Goal: Book appointment/travel/reservation

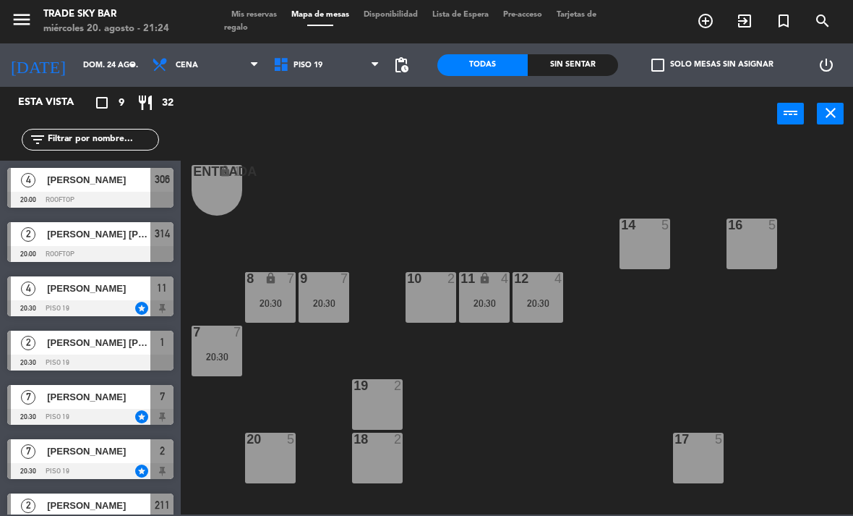
scroll to position [77, 0]
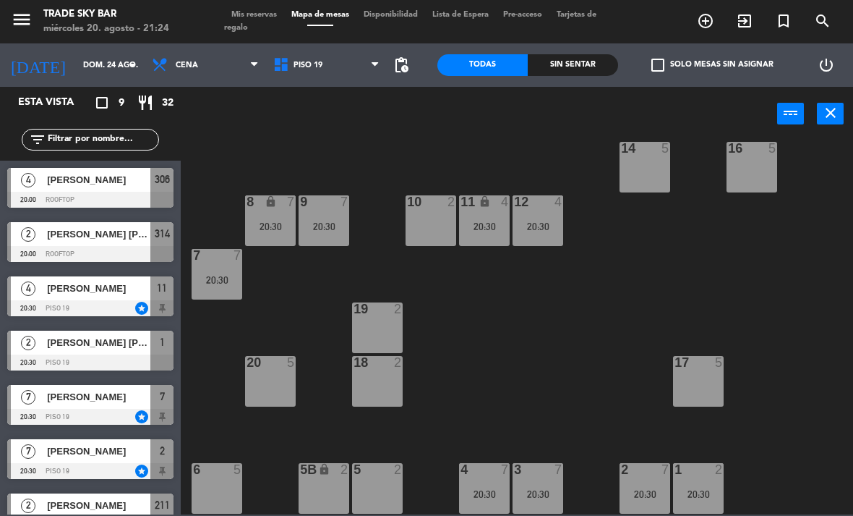
click at [20, 21] on icon "menu" at bounding box center [22, 20] width 22 height 22
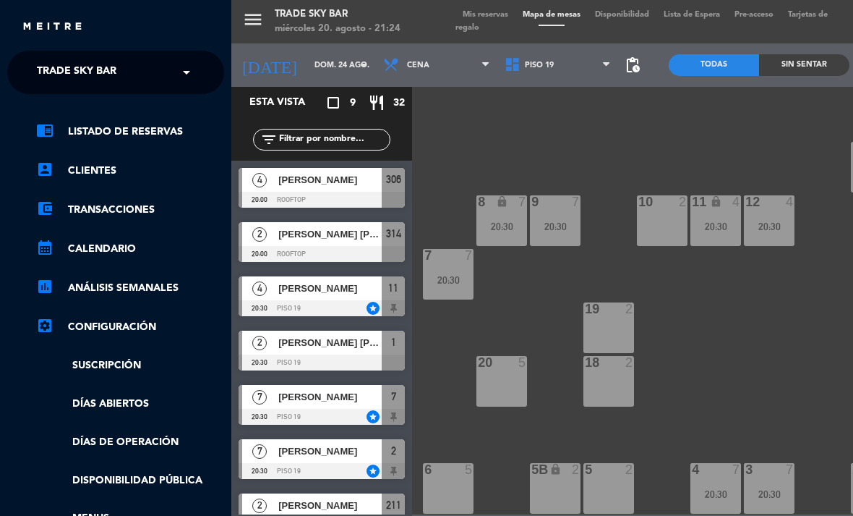
click at [95, 77] on span "Trade Sky Bar" at bounding box center [77, 72] width 80 height 30
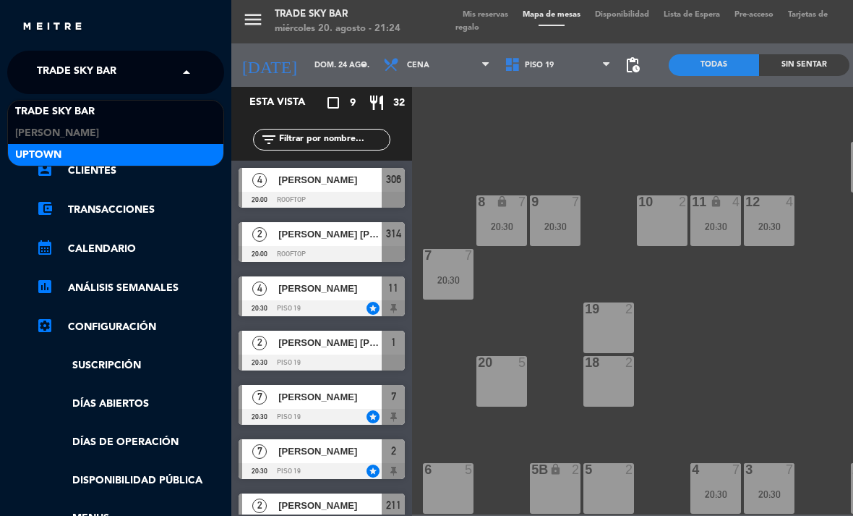
click at [166, 146] on div "Uptown" at bounding box center [116, 155] width 216 height 22
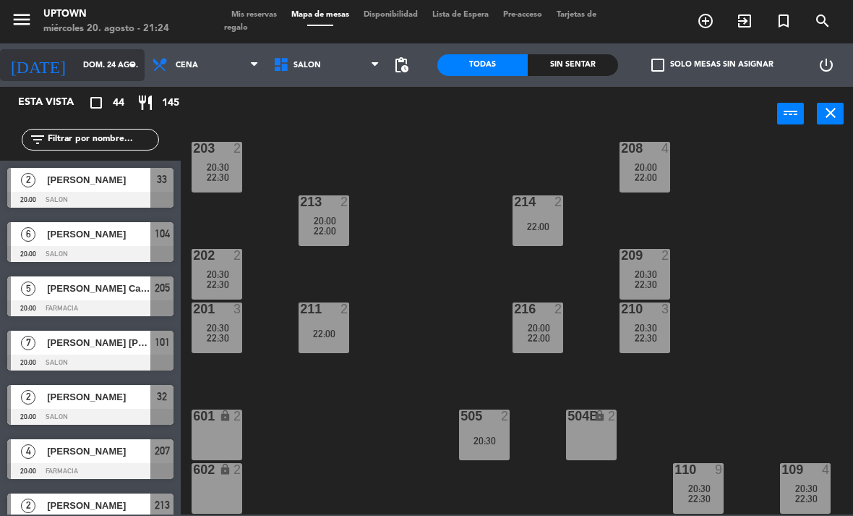
click at [114, 76] on input "dom. 24 ago." at bounding box center [129, 66] width 107 height 24
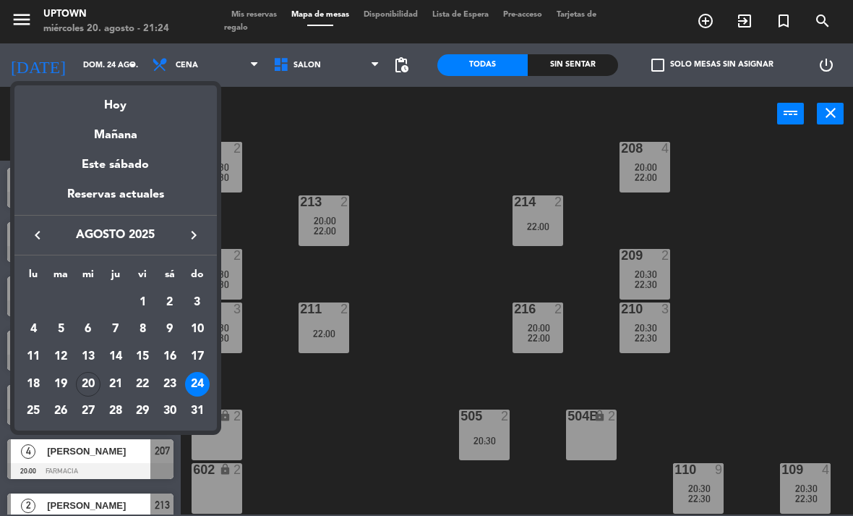
click at [116, 383] on div "21" at bounding box center [115, 384] width 25 height 25
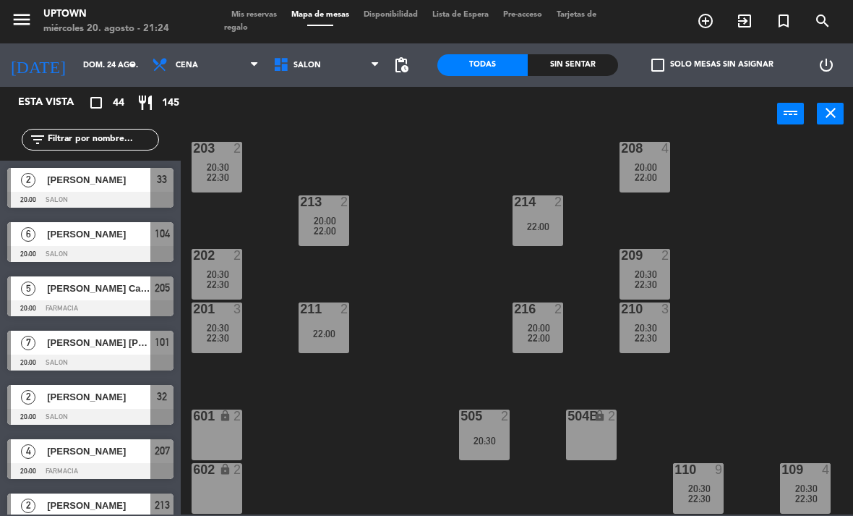
type input "jue. 21 ago."
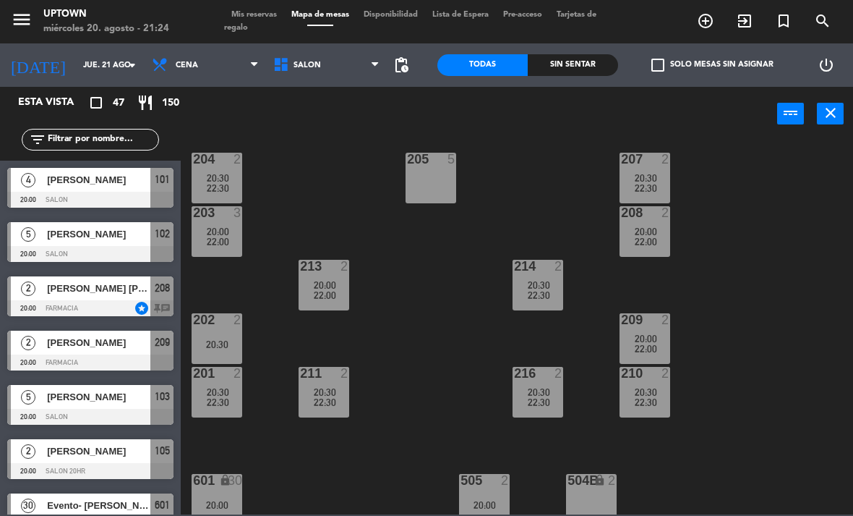
scroll to position [12, 0]
click at [715, 18] on icon "turned_in_not" at bounding box center [705, 20] width 17 height 17
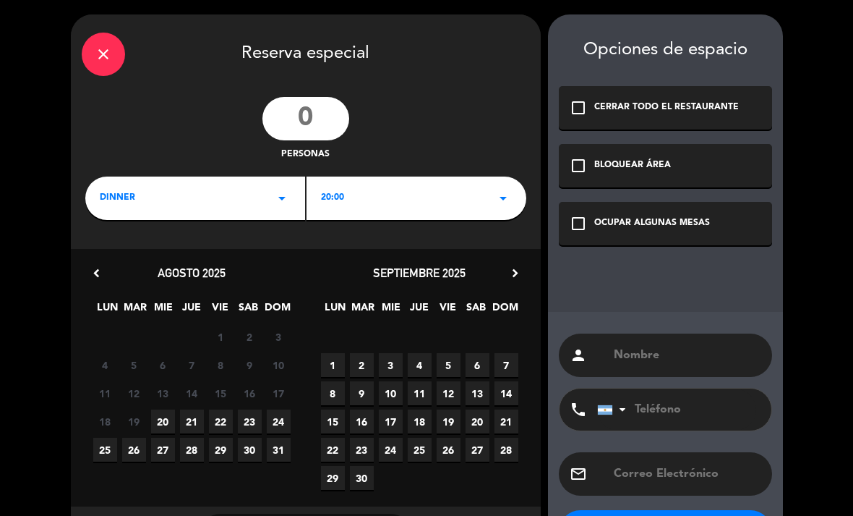
click at [320, 118] on input "number" at bounding box center [306, 118] width 87 height 43
type input "2"
click at [394, 195] on div "20:00 arrow_drop_down" at bounding box center [417, 197] width 220 height 43
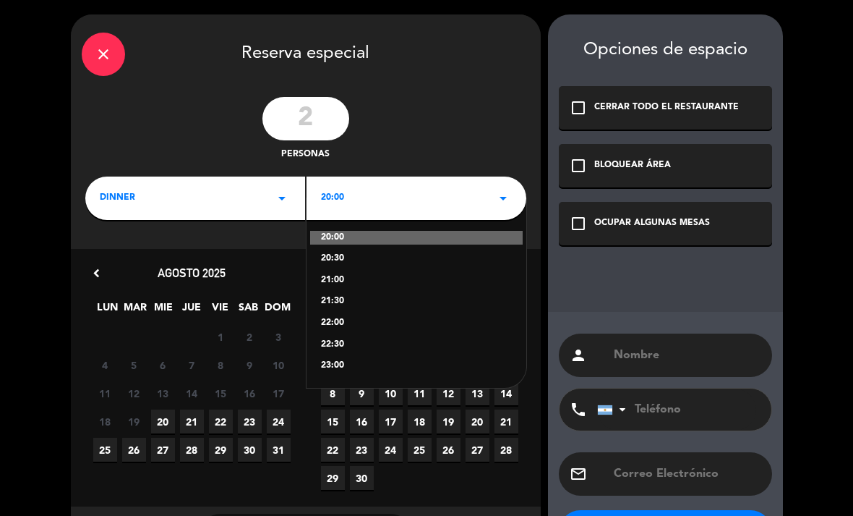
click at [368, 305] on div "21:30" at bounding box center [416, 301] width 191 height 14
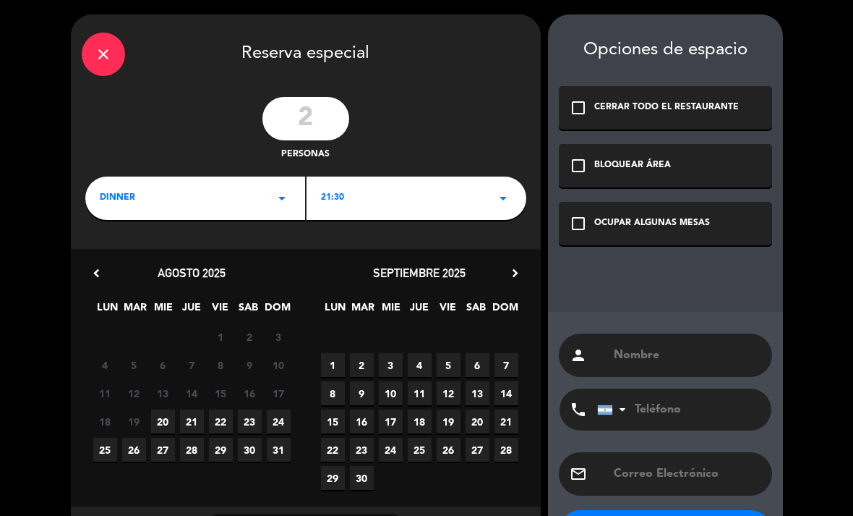
click at [193, 429] on span "21" at bounding box center [192, 421] width 24 height 24
click at [668, 206] on div "check_box_outline_blank OCUPAR ALGUNAS MESAS" at bounding box center [665, 223] width 213 height 43
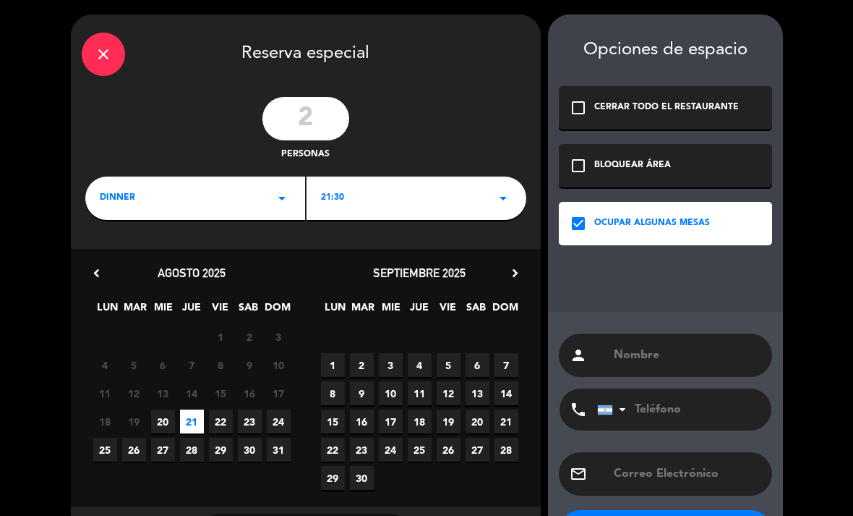
click at [644, 350] on input "text" at bounding box center [687, 355] width 149 height 20
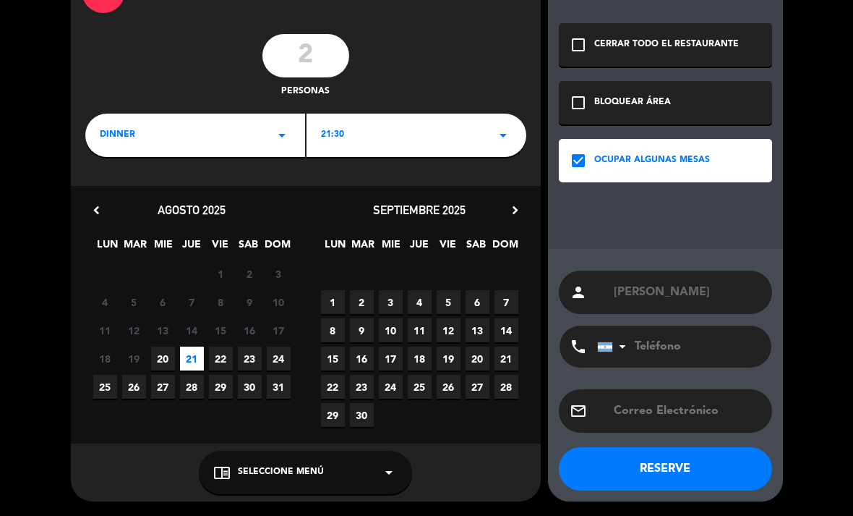
scroll to position [62, 0]
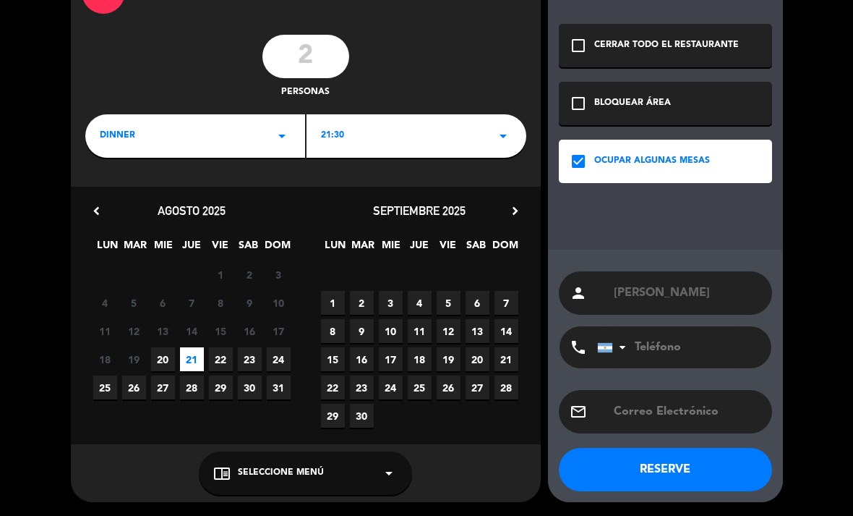
type input "[PERSON_NAME]"
click at [694, 472] on button "RESERVE" at bounding box center [665, 469] width 213 height 43
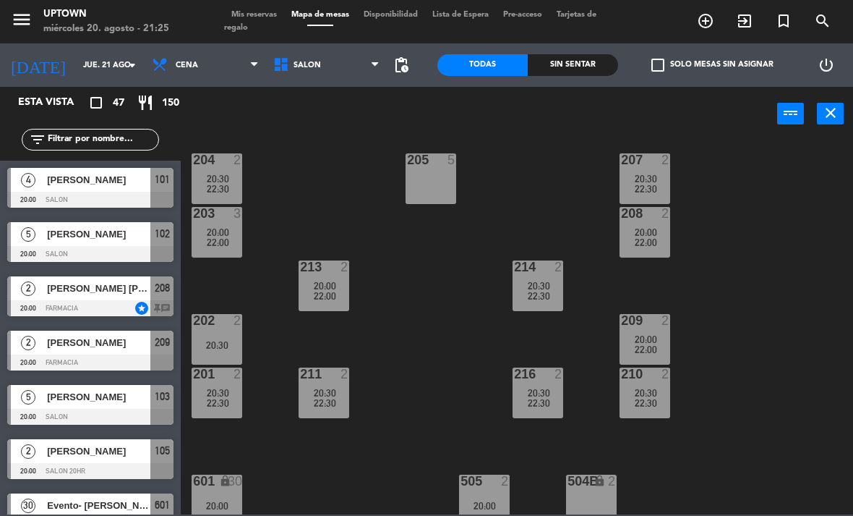
click at [263, 14] on span "Mis reservas" at bounding box center [254, 15] width 60 height 8
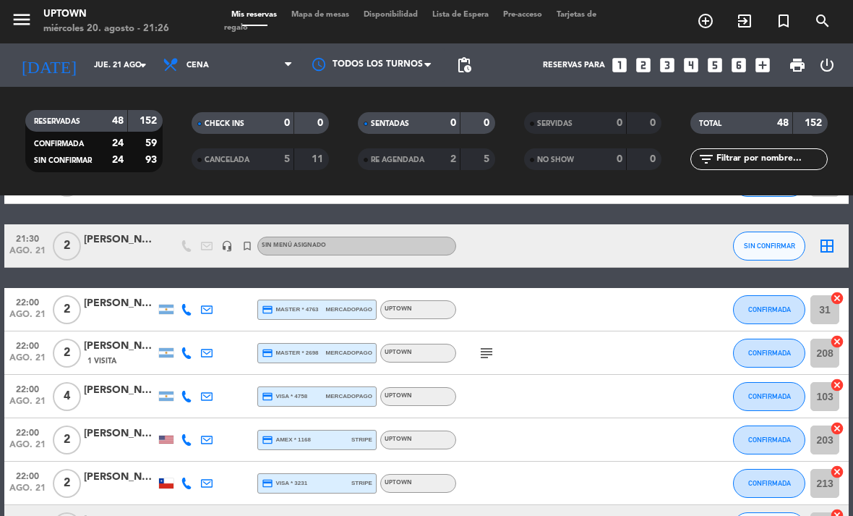
scroll to position [1272, 0]
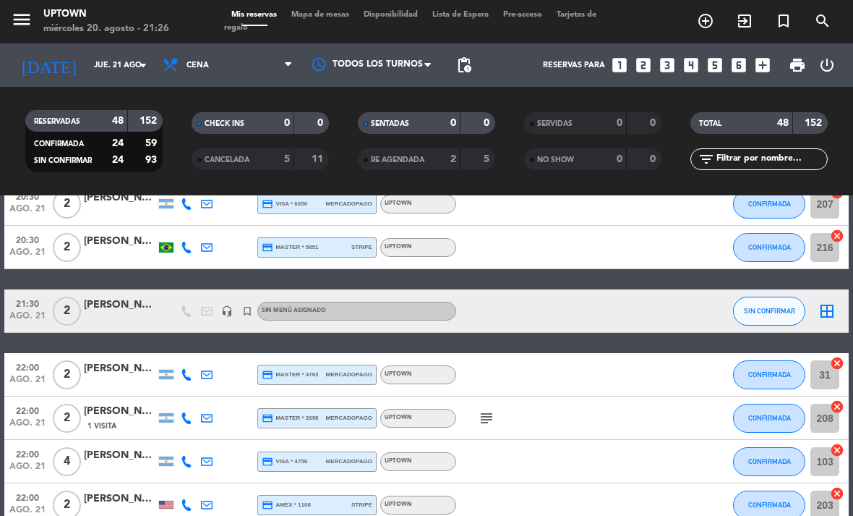
click at [830, 312] on icon "border_all" at bounding box center [827, 310] width 17 height 17
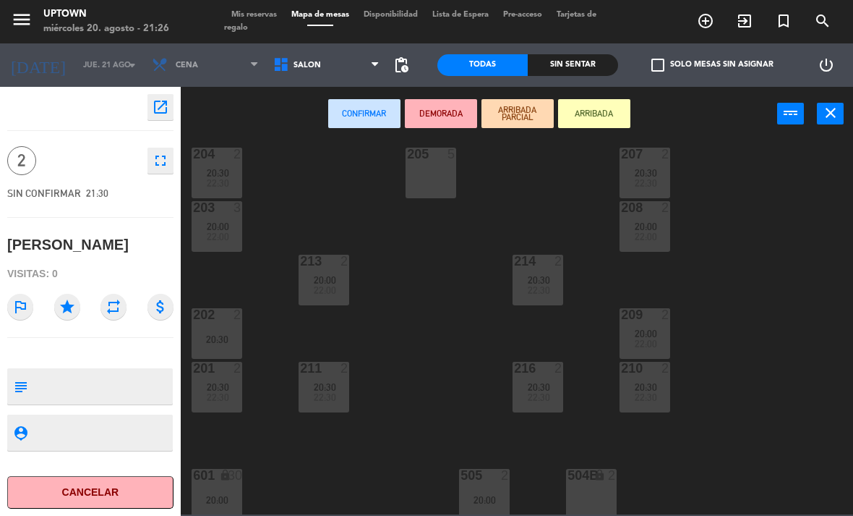
scroll to position [17, 0]
click at [439, 163] on div "205 5" at bounding box center [431, 173] width 51 height 51
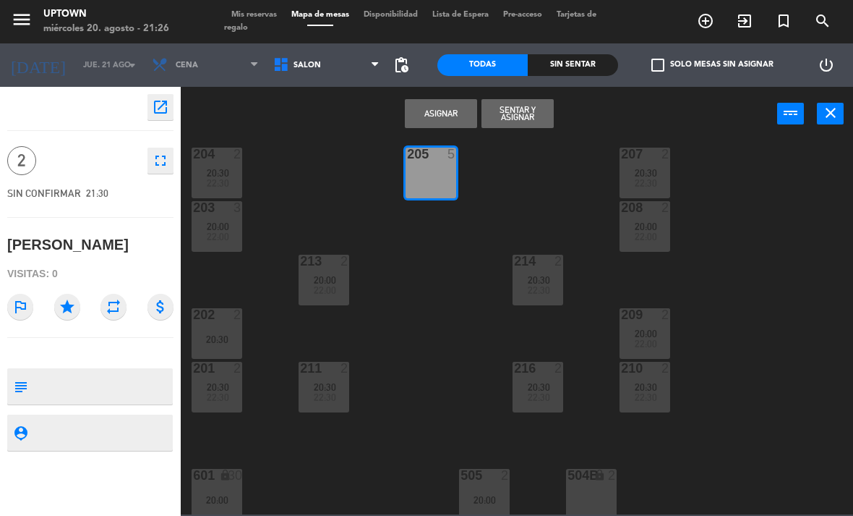
click at [75, 380] on textarea at bounding box center [102, 386] width 138 height 30
type textarea "Pedida x rolo Salon principal"
click at [67, 310] on icon "star" at bounding box center [67, 307] width 26 height 26
click at [435, 120] on button "Asignar" at bounding box center [441, 113] width 72 height 29
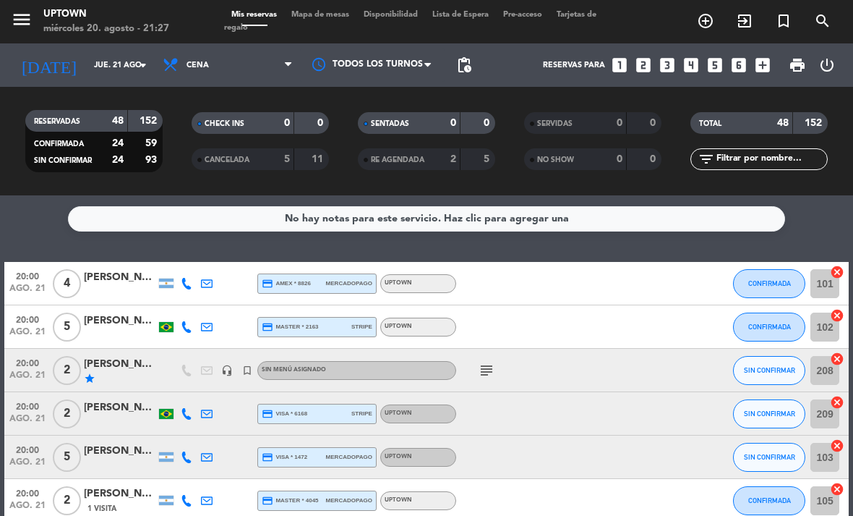
click at [334, 22] on div "Mis reservas Mapa de mesas Disponibilidad Lista de Espera Pre-acceso Tarjetas d…" at bounding box center [426, 22] width 405 height 26
click at [333, 14] on span "Mapa de mesas" at bounding box center [320, 15] width 72 height 8
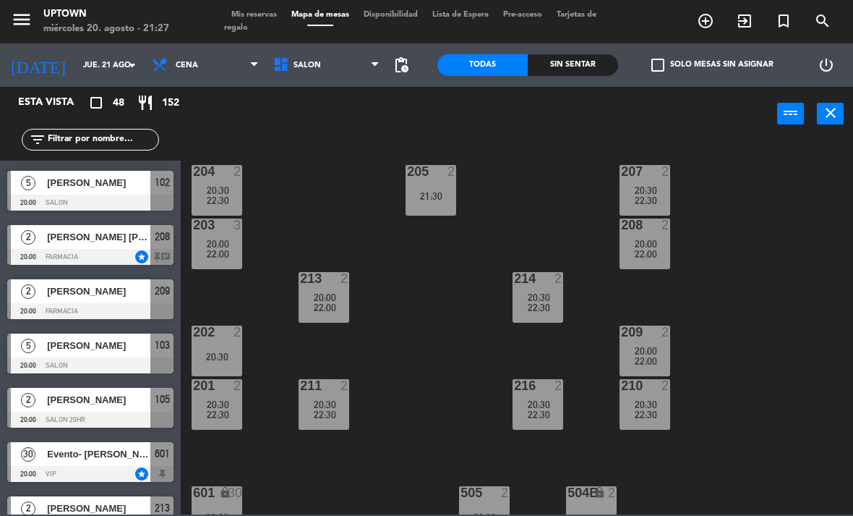
scroll to position [50, 0]
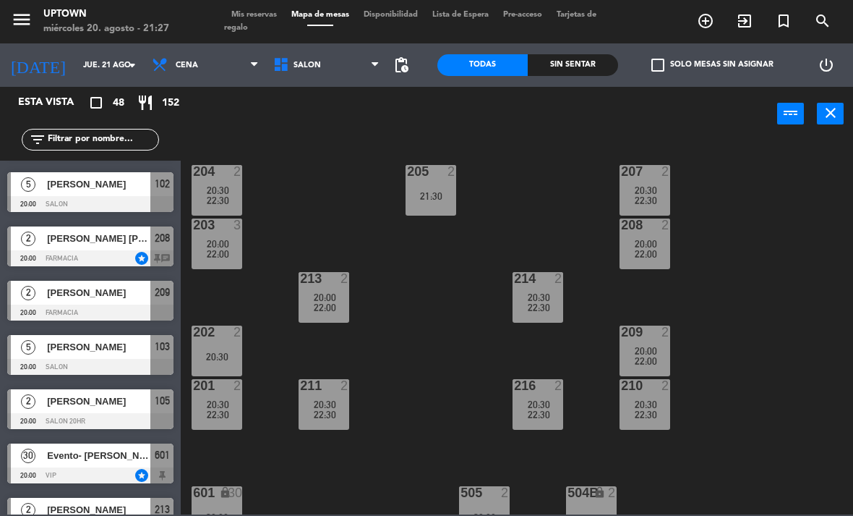
click at [456, 291] on div "204 2 20:30 22:30 205 2 21:30 207 2 20:30 22:30 203 3 20:00 22:00 208 2 20:00 2…" at bounding box center [522, 327] width 664 height 375
click at [448, 192] on div "21:30" at bounding box center [431, 196] width 51 height 10
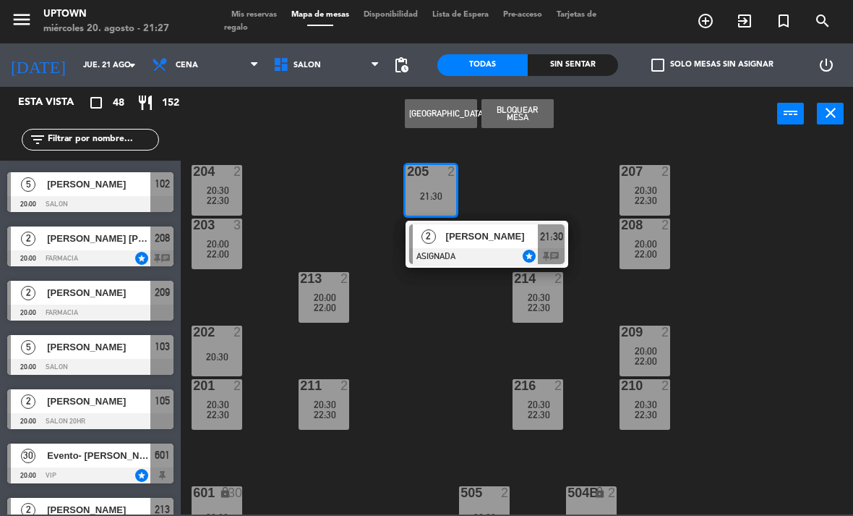
click at [487, 241] on span "[PERSON_NAME]" at bounding box center [492, 236] width 93 height 15
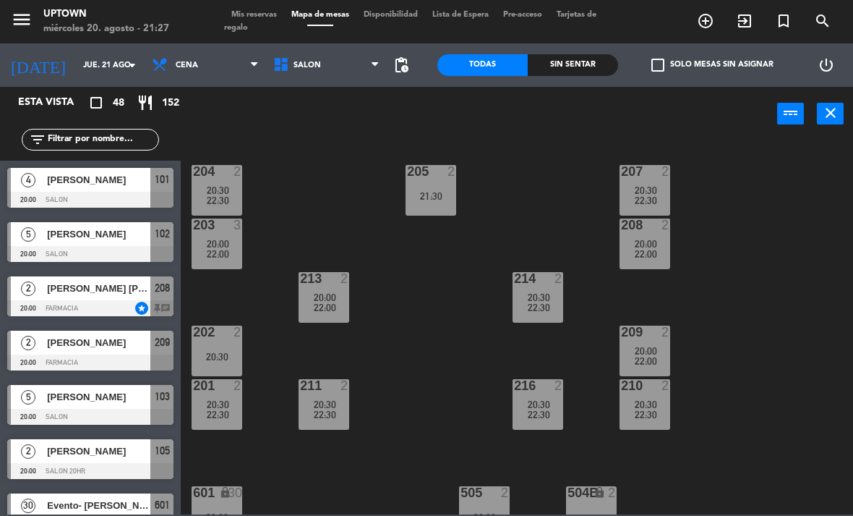
scroll to position [0, 0]
